Goal: Task Accomplishment & Management: Complete application form

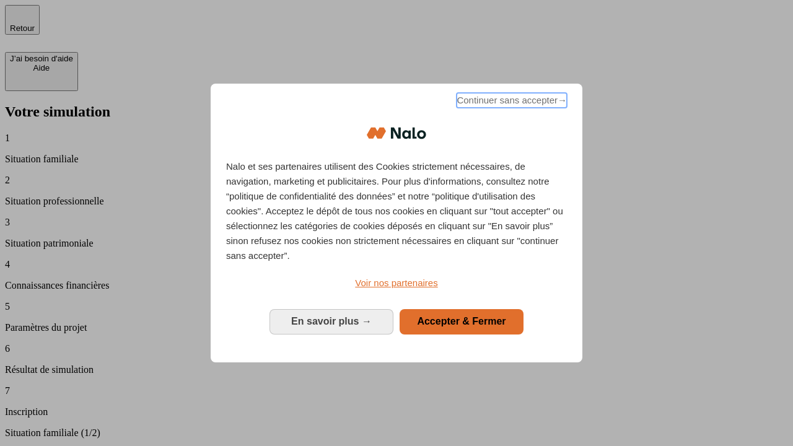
click at [510, 102] on span "Continuer sans accepter →" at bounding box center [511, 100] width 110 height 15
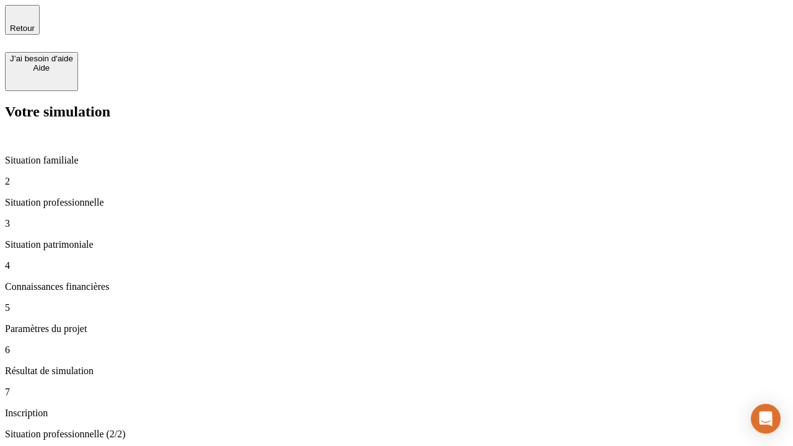
type input "30 000"
type input "1 000"
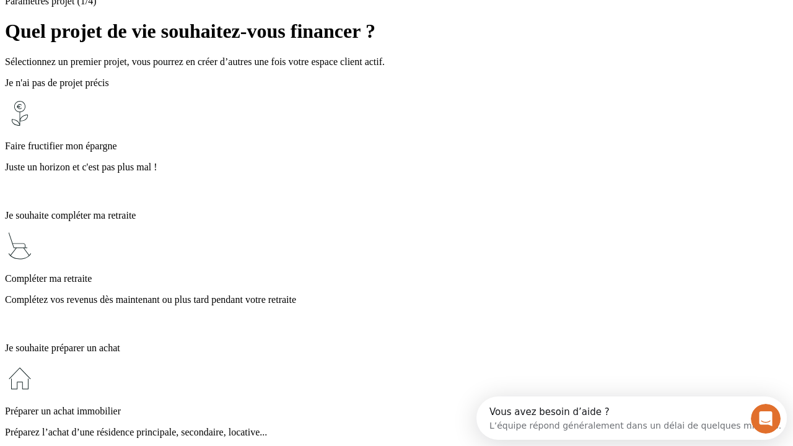
scroll to position [24, 0]
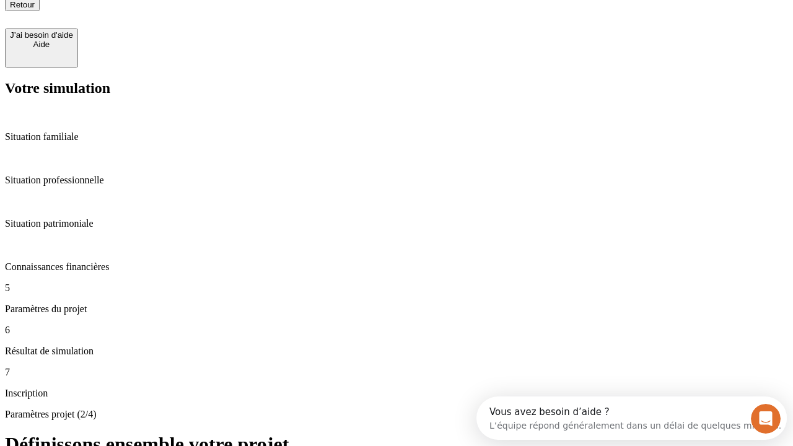
type input "65"
type input "5 000"
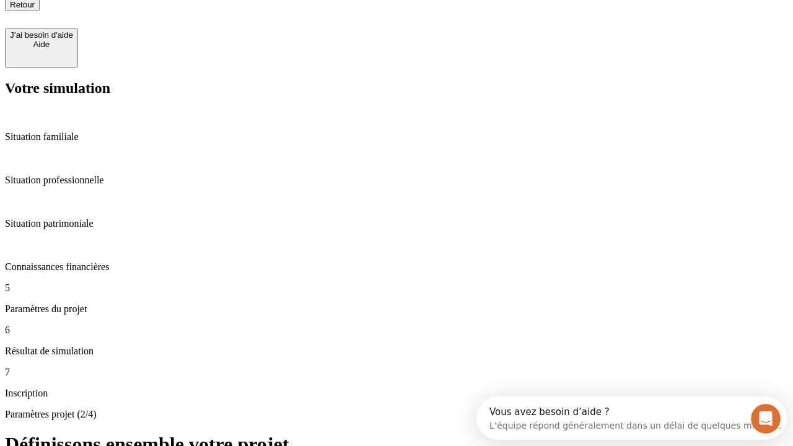
type input "640"
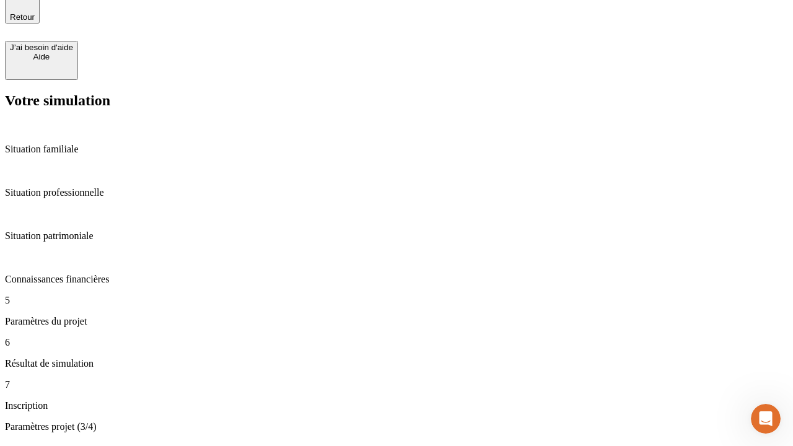
scroll to position [24, 0]
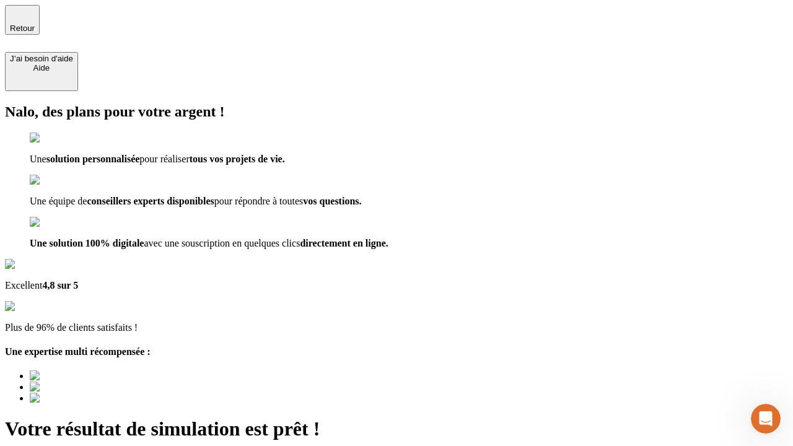
type input "[EMAIL_ADDRESS][DOMAIN_NAME]"
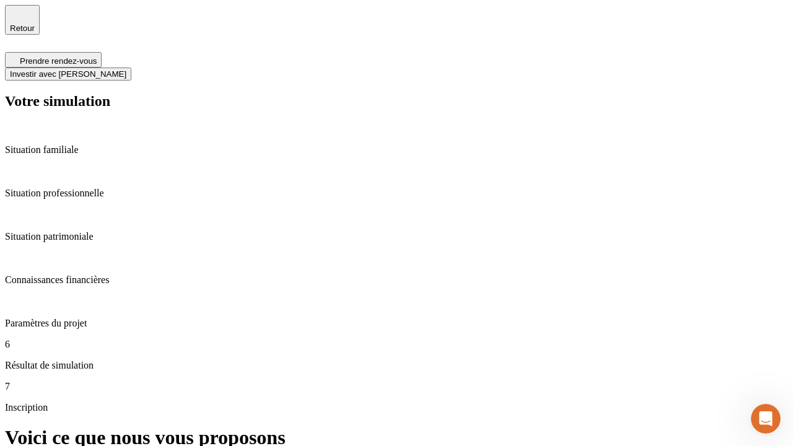
click at [126, 69] on span "Investir avec [PERSON_NAME]" at bounding box center [68, 73] width 116 height 9
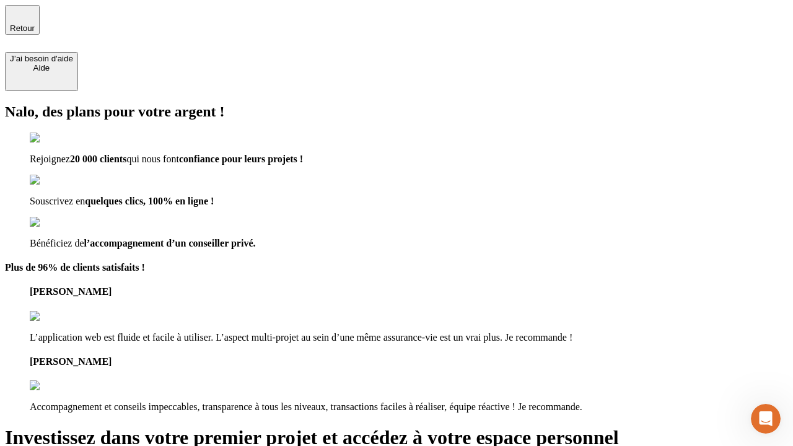
type input "abc"
